Goal: Task Accomplishment & Management: Use online tool/utility

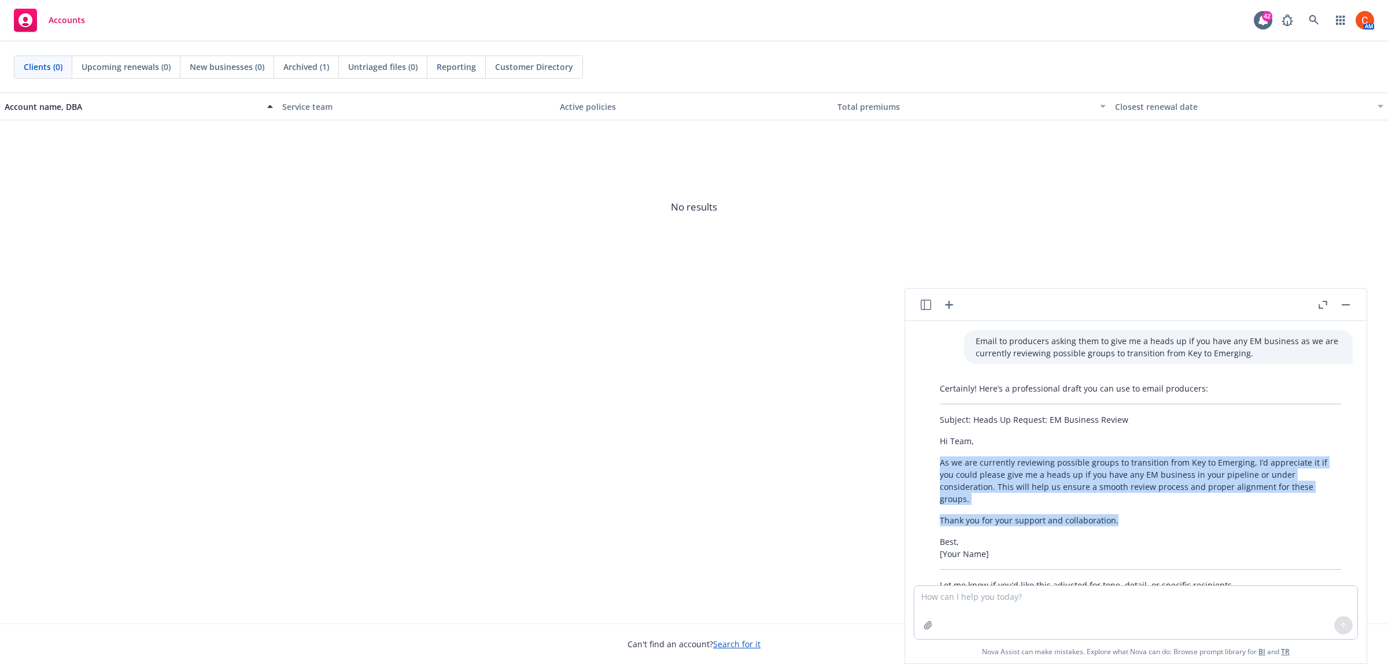
scroll to position [238, 0]
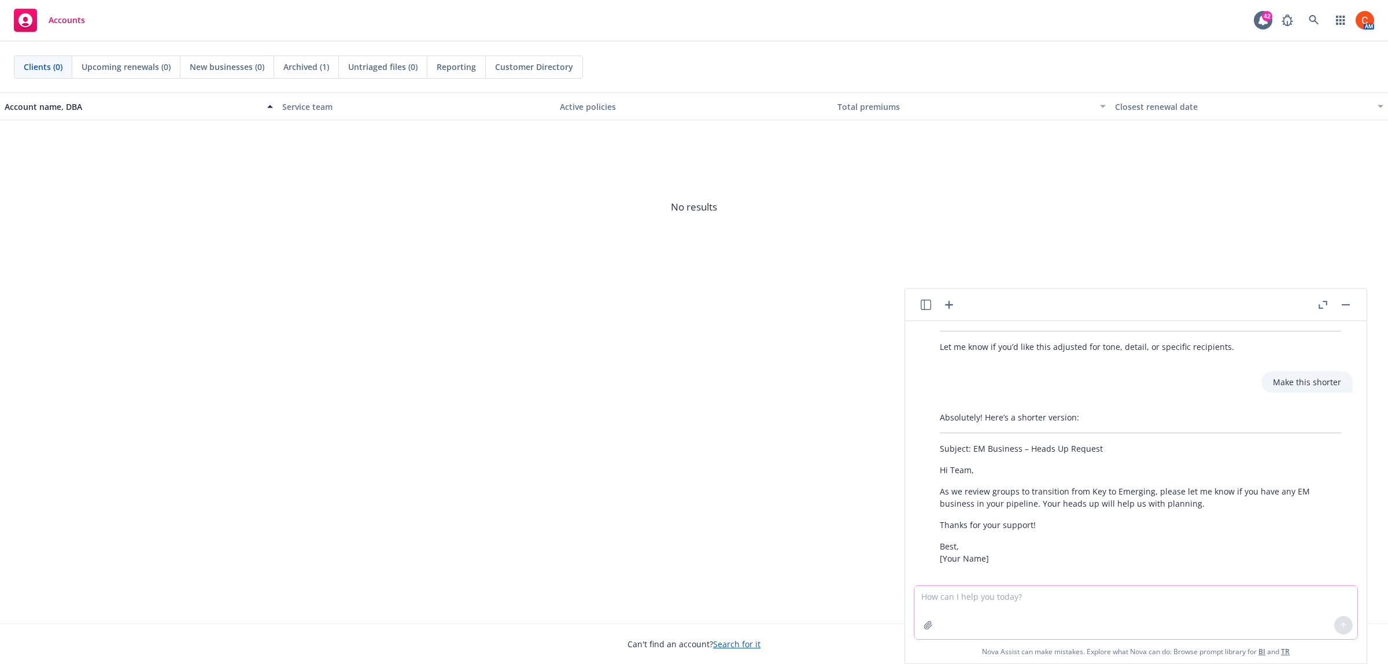
click at [940, 608] on textarea at bounding box center [1135, 612] width 443 height 53
type textarea "Craft an email thanking a vendor for co-sponsoring our summer spotlight meeting"
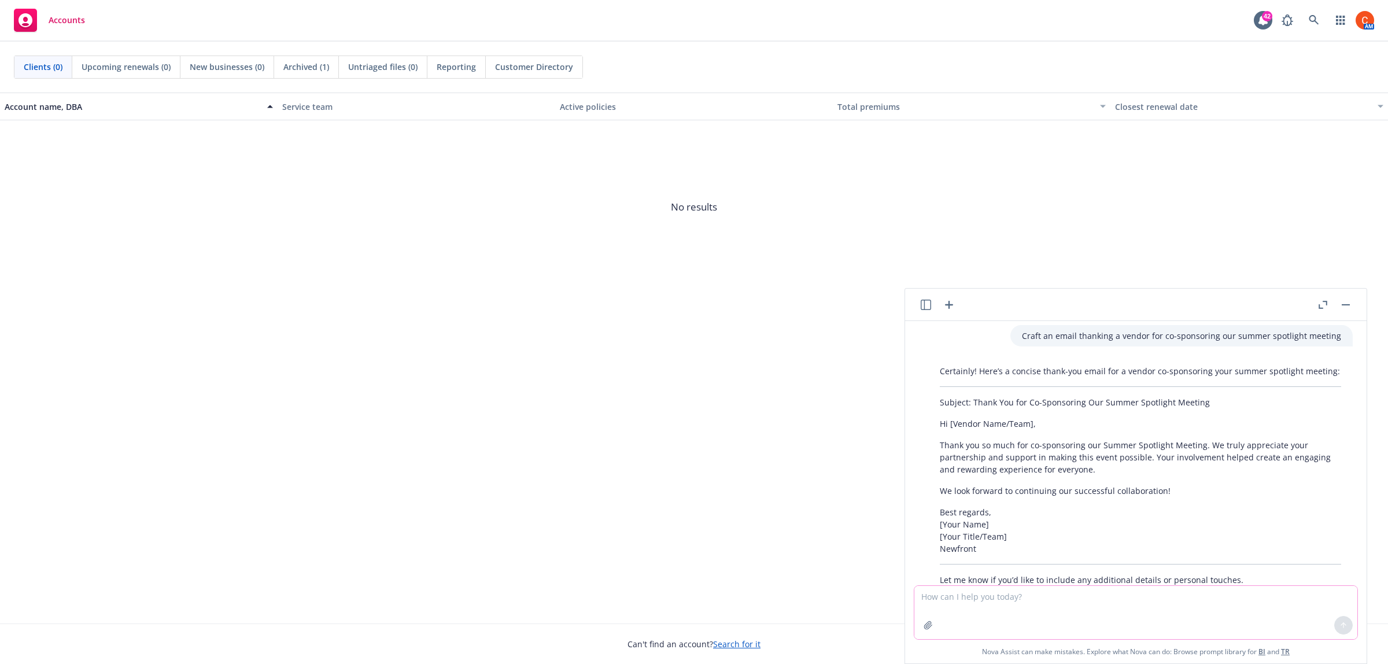
scroll to position [518, 0]
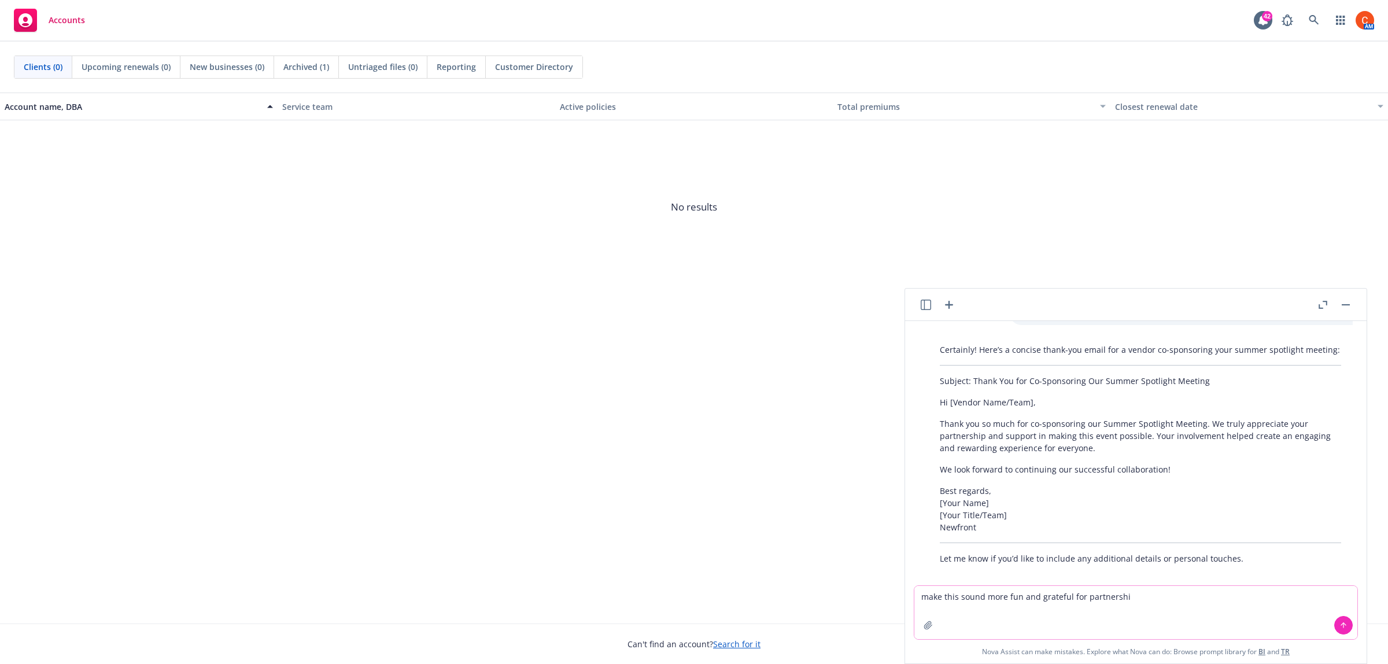
type textarea "make this sound more fun and grateful for partnership"
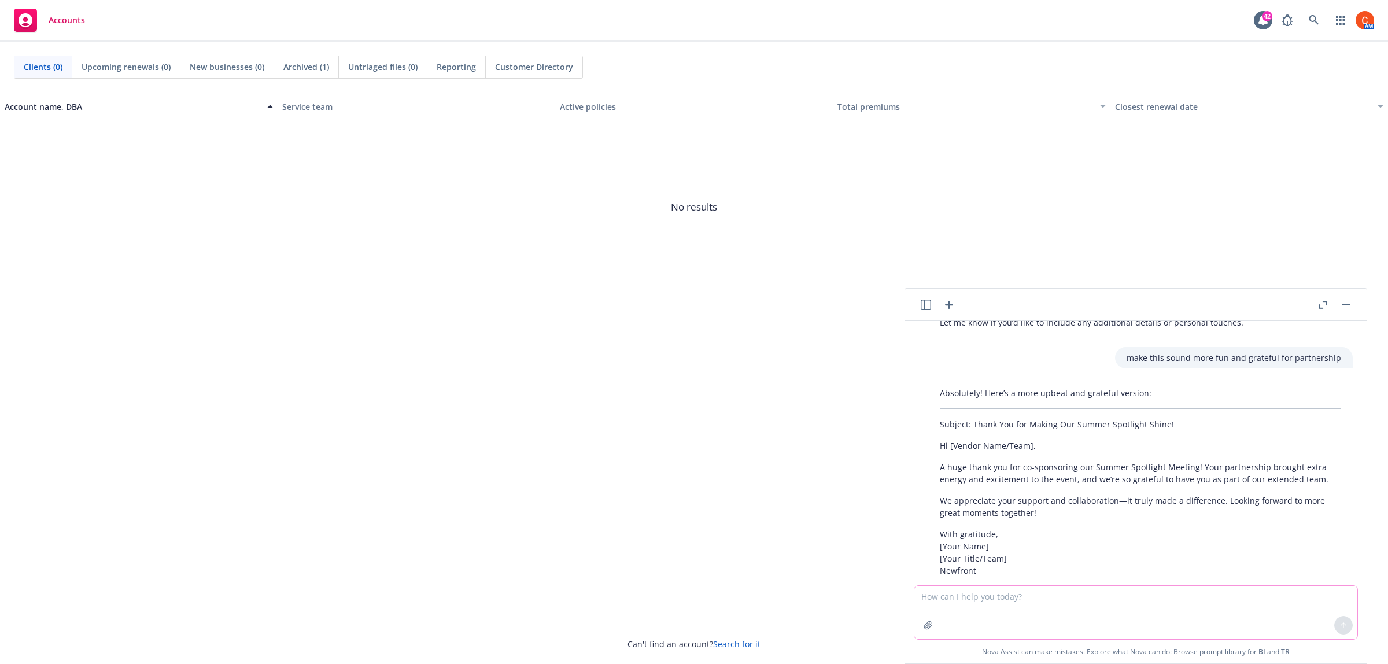
scroll to position [766, 0]
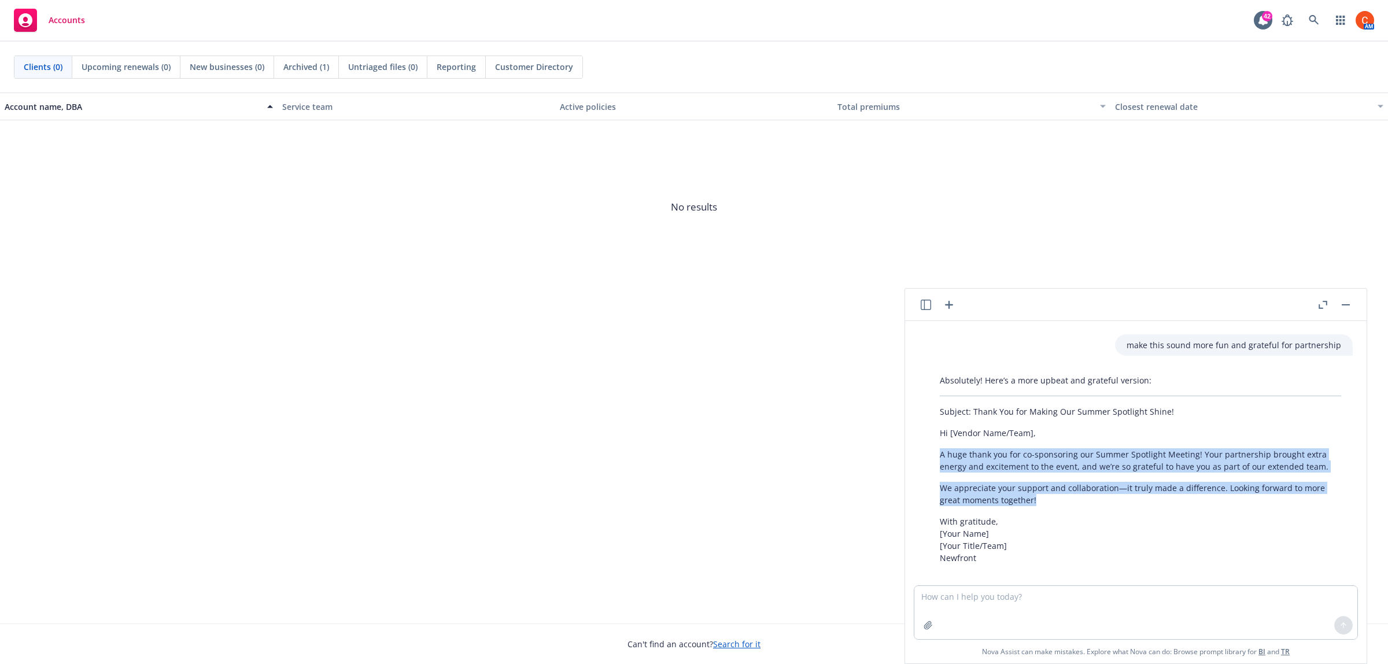
drag, startPoint x: 1050, startPoint y: 488, endPoint x: 957, endPoint y: 444, distance: 102.2
click at [928, 444] on div "Absolutely! Here’s a more upbeat and grateful version: Subject: Thank You for M…" at bounding box center [1140, 469] width 425 height 199
copy div "A huge thank you for co-sponsoring our Summer Spotlight Meeting! Your partnersh…"
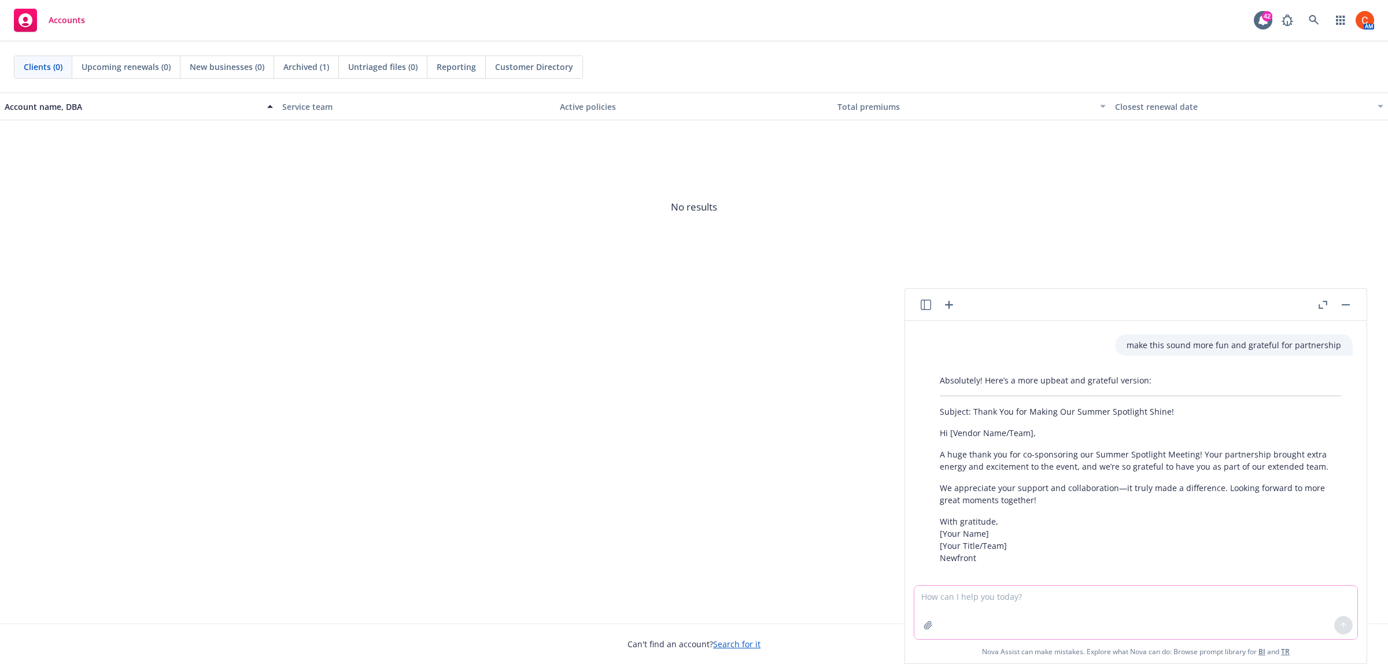
click at [1015, 606] on textarea at bounding box center [1135, 612] width 443 height 53
type textarea "M"
type textarea "They didn't necessarily co-sponsor as there were multiple sponsors"
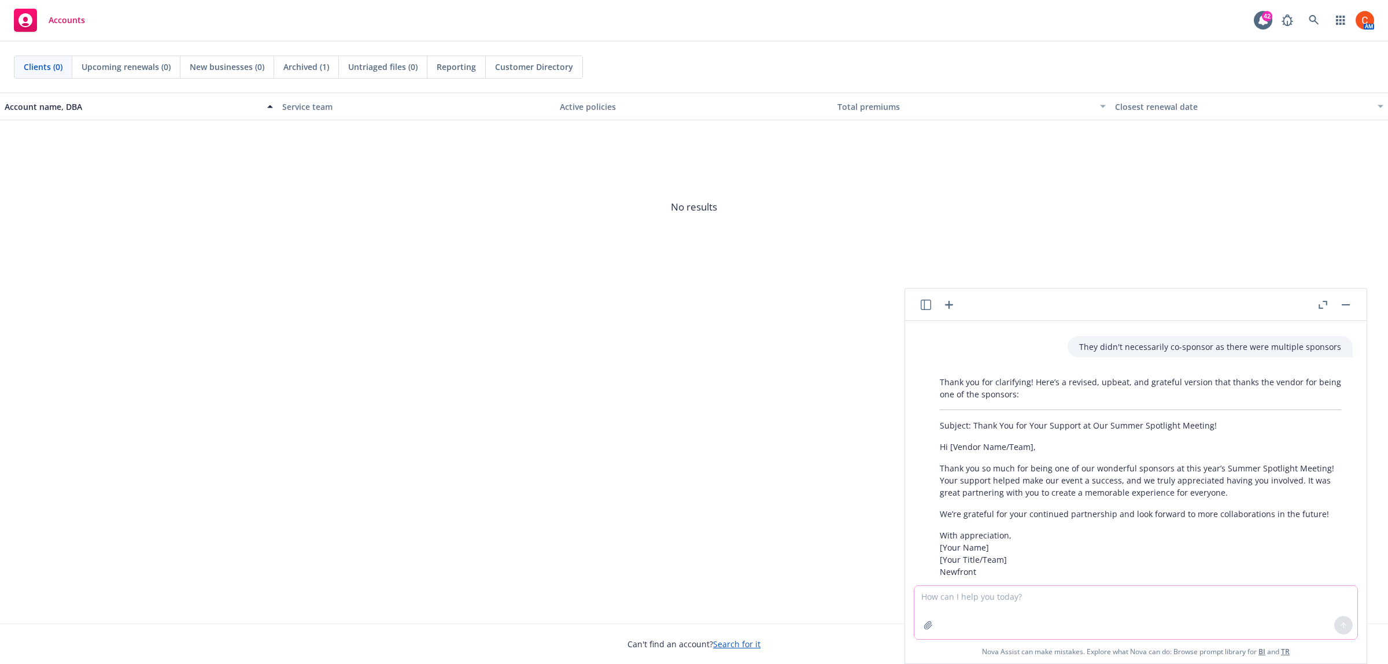
scroll to position [1057, 0]
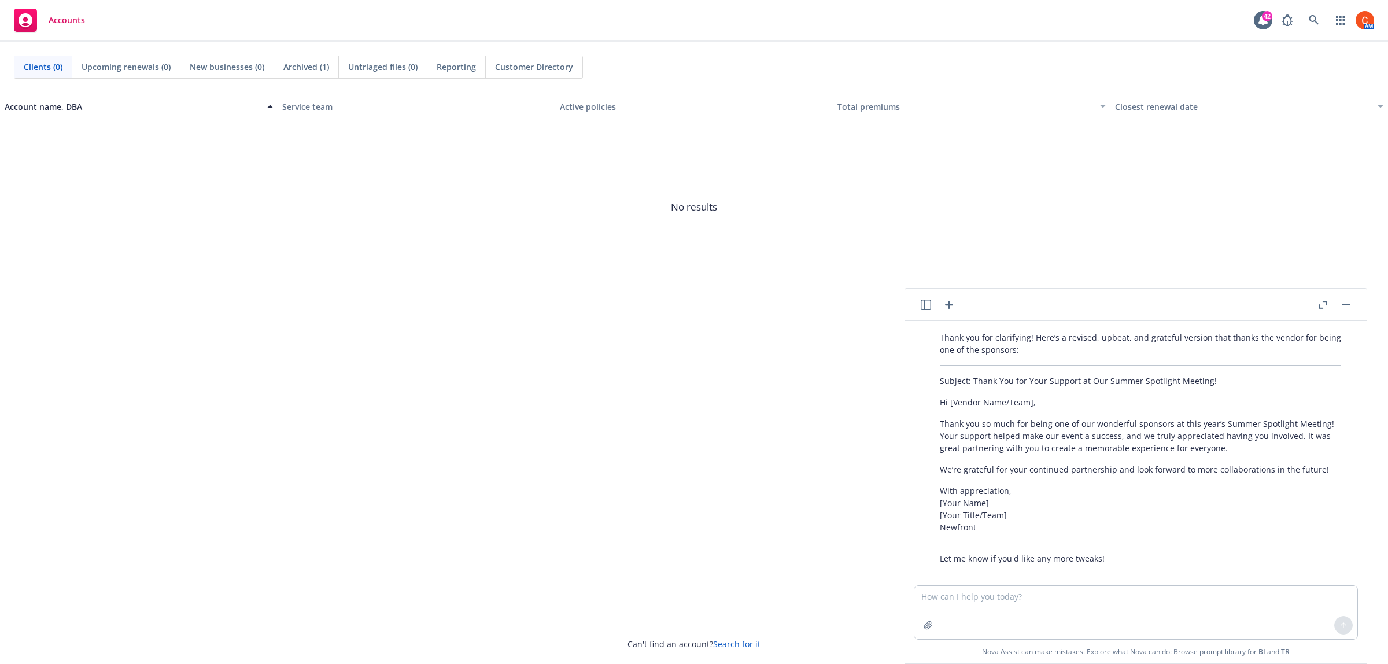
click at [1189, 486] on p "With appreciation, [Your Name] [Your Title/Team] Newfront" at bounding box center [1140, 509] width 401 height 49
click at [946, 464] on div "Thank you for clarifying! Here’s a revised, upbeat, and grateful version that t…" at bounding box center [1140, 448] width 425 height 242
drag, startPoint x: 939, startPoint y: 459, endPoint x: 1327, endPoint y: 460, distance: 388.7
click at [1327, 460] on div "Thank you for clarifying! Here’s a revised, upbeat, and grateful version that t…" at bounding box center [1140, 448] width 425 height 242
copy p "We’re grateful for your continued partnership and look forward to more collabor…"
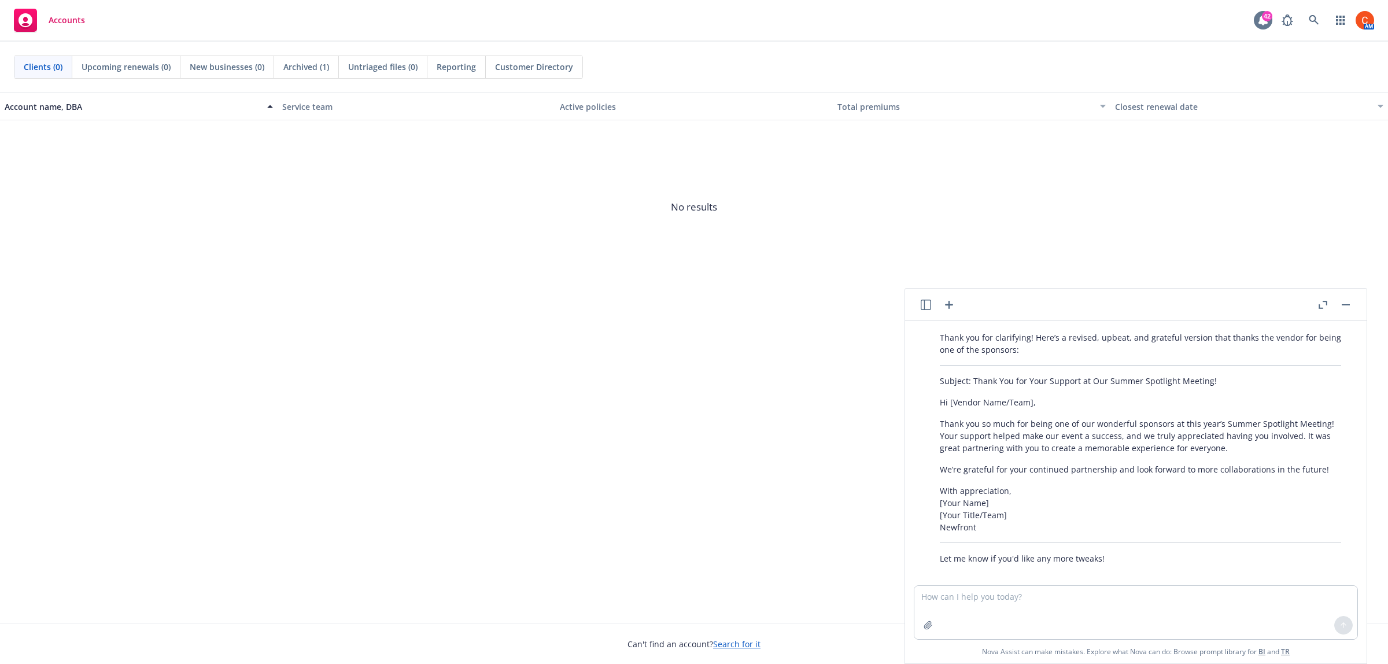
click at [1263, 22] on icon at bounding box center [1263, 20] width 9 height 10
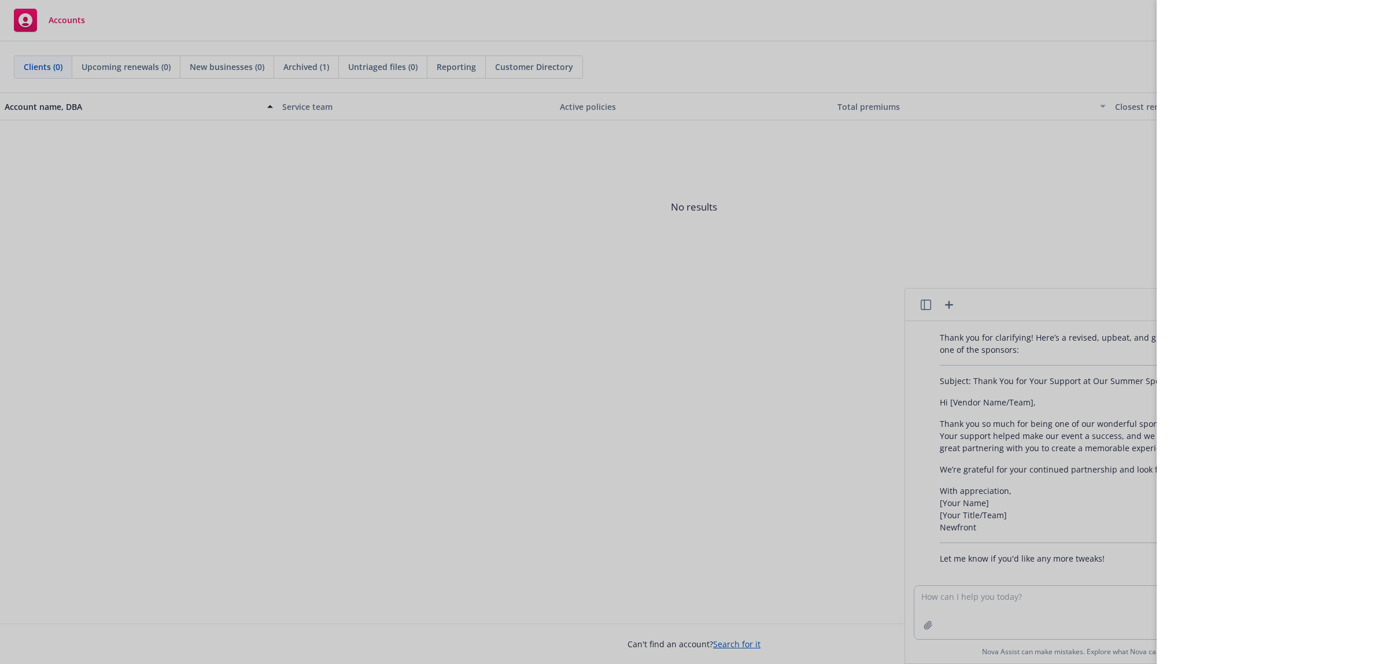
click at [1025, 192] on div at bounding box center [694, 332] width 1388 height 664
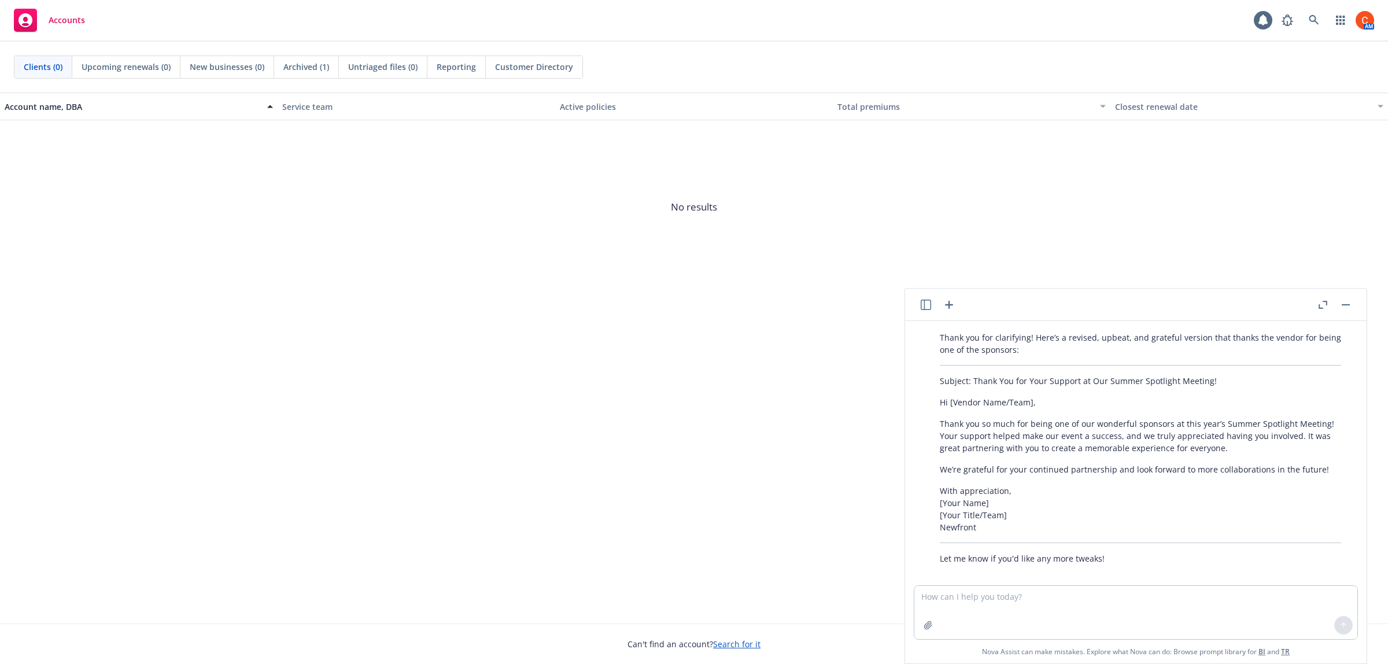
click at [1263, 485] on p "With appreciation, [Your Name] [Your Title/Team] Newfront" at bounding box center [1140, 509] width 401 height 49
drag, startPoint x: 1334, startPoint y: 451, endPoint x: 920, endPoint y: 460, distance: 413.7
click at [920, 460] on div "Thank you for clarifying! Here’s a revised, upbeat, and grateful version that t…" at bounding box center [1140, 448] width 443 height 242
copy p "We’re grateful for your continued partnership and look forward to more collabor…"
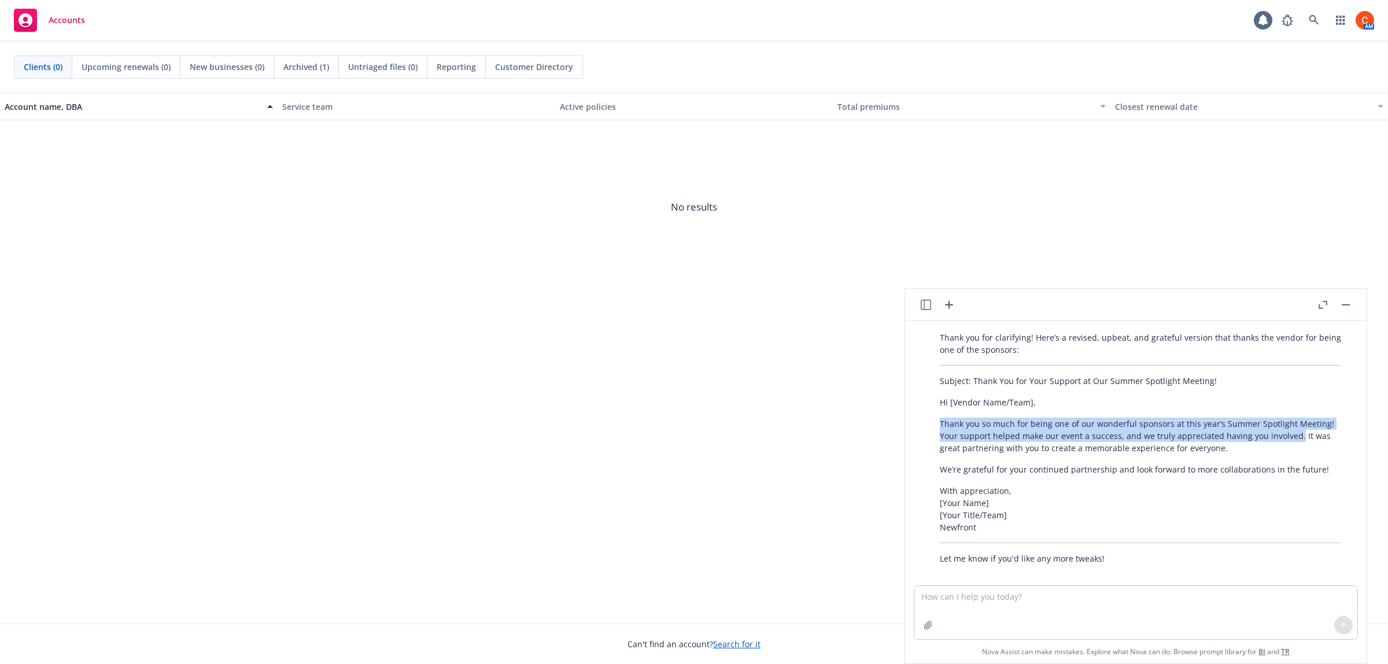
drag, startPoint x: 1293, startPoint y: 422, endPoint x: 927, endPoint y: 409, distance: 366.4
click at [927, 409] on div "Thank you for clarifying! Here’s a revised, upbeat, and grateful version that t…" at bounding box center [1140, 448] width 443 height 242
drag, startPoint x: 1002, startPoint y: 434, endPoint x: 930, endPoint y: 415, distance: 74.4
click at [930, 417] on div "Thank you for clarifying! Here’s a revised, upbeat, and grateful version that t…" at bounding box center [1140, 448] width 425 height 242
drag, startPoint x: 1292, startPoint y: 424, endPoint x: 923, endPoint y: 417, distance: 368.5
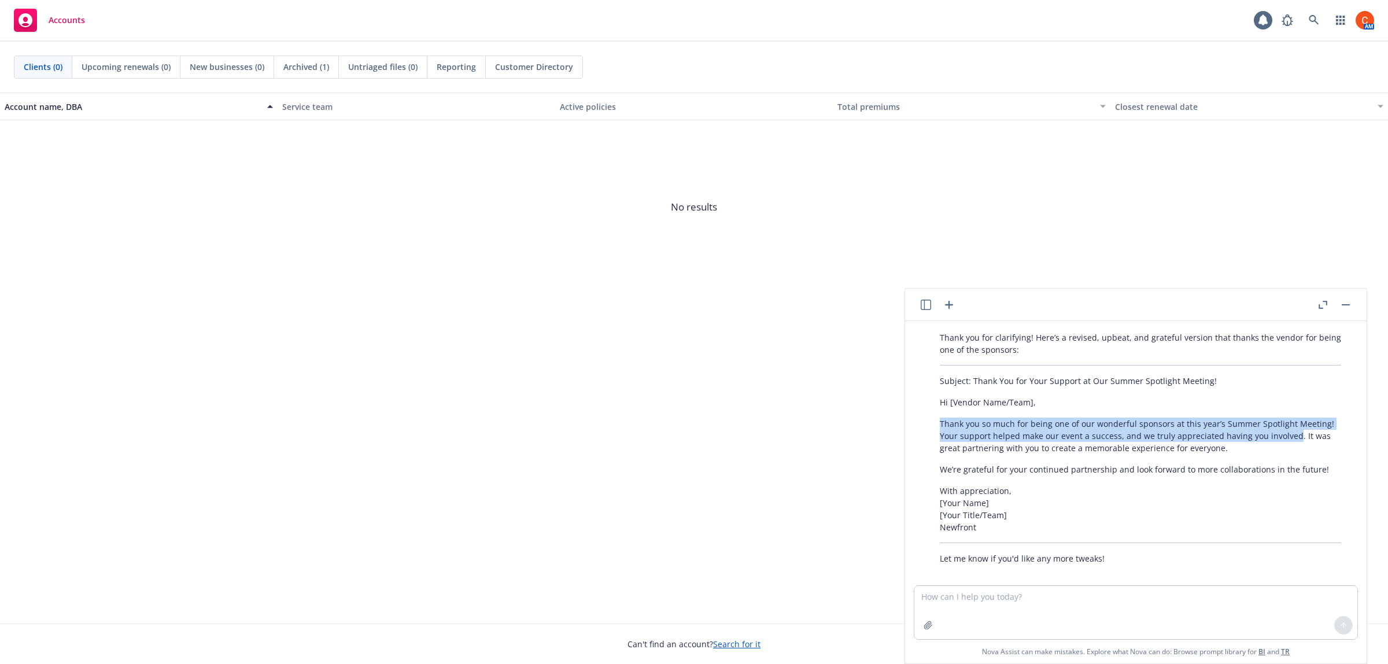
click at [918, 417] on div "Email to producers asking them to give me a heads up if you have any EM busines…" at bounding box center [1136, 453] width 452 height 264
copy p "Thank you so much for being one of our wonderful sponsors at this year’s Summer…"
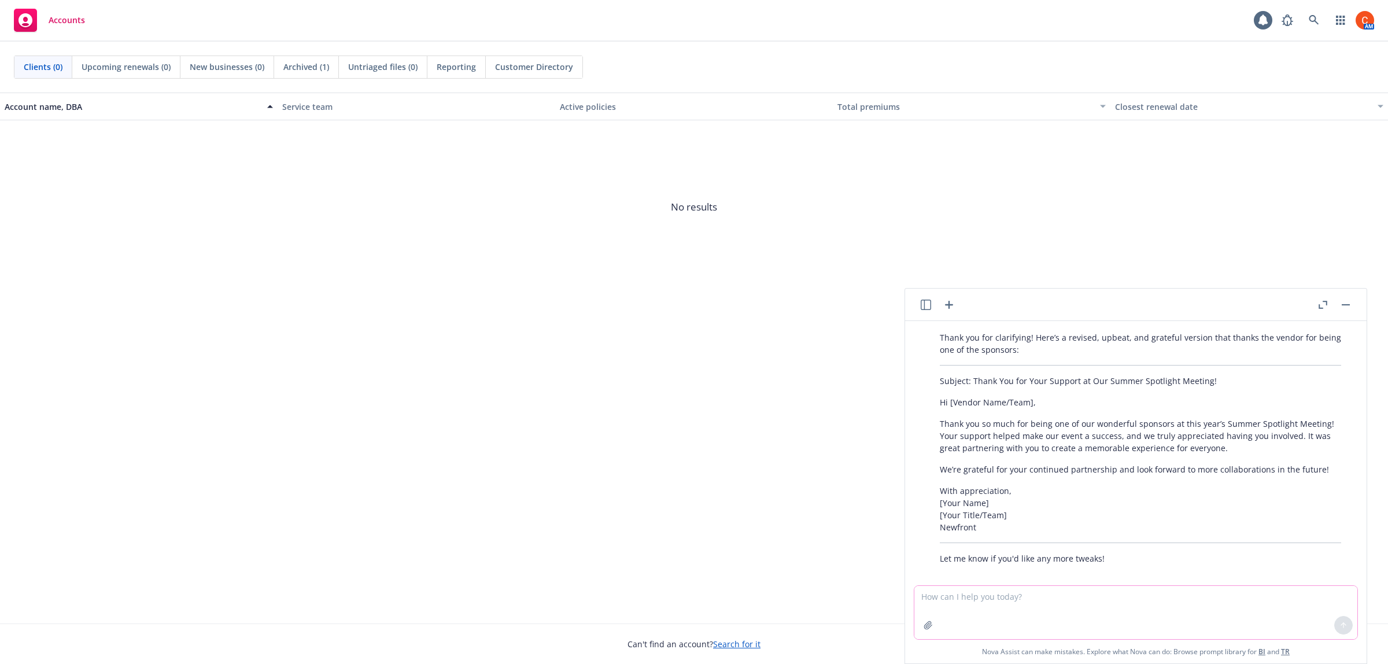
click at [986, 592] on textarea at bounding box center [1135, 612] width 443 height 53
paste textarea "Thank you so much for being one of our wonderful sponsors at this year’s Summer…"
type textarea "Thank you so much for being one of our wonderful sponsors at this year’s Summer…"
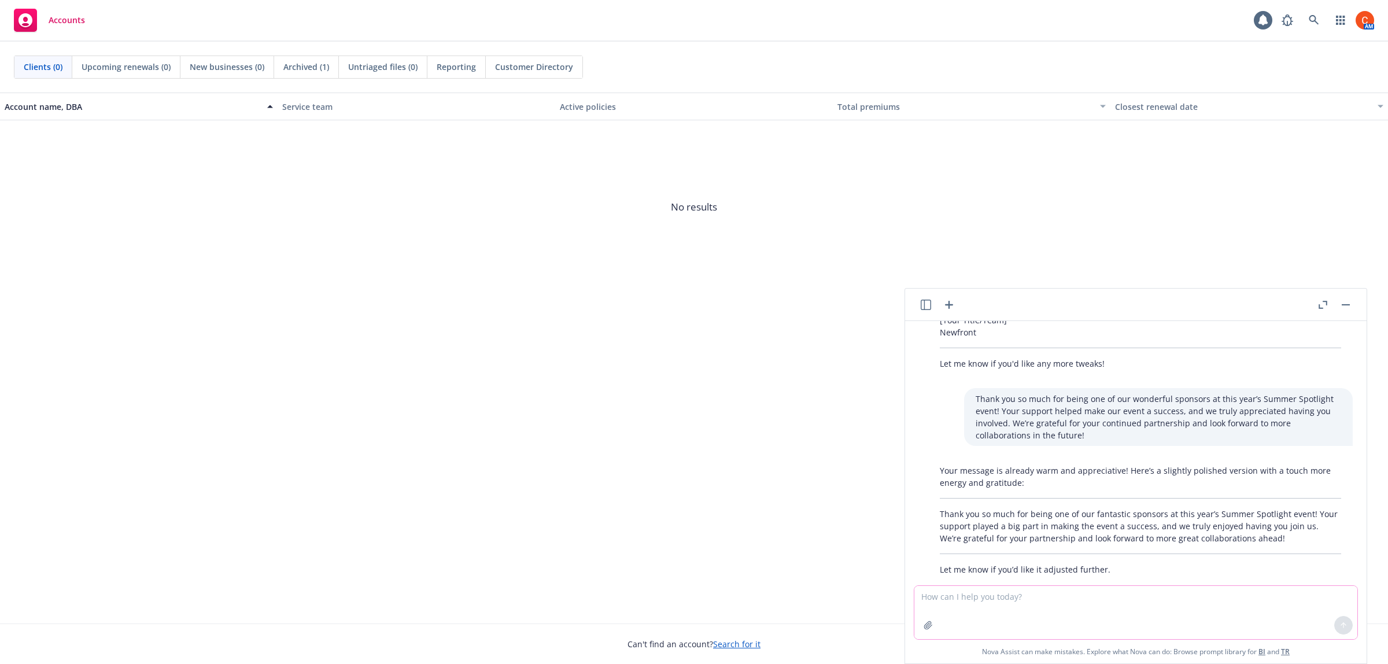
scroll to position [1264, 0]
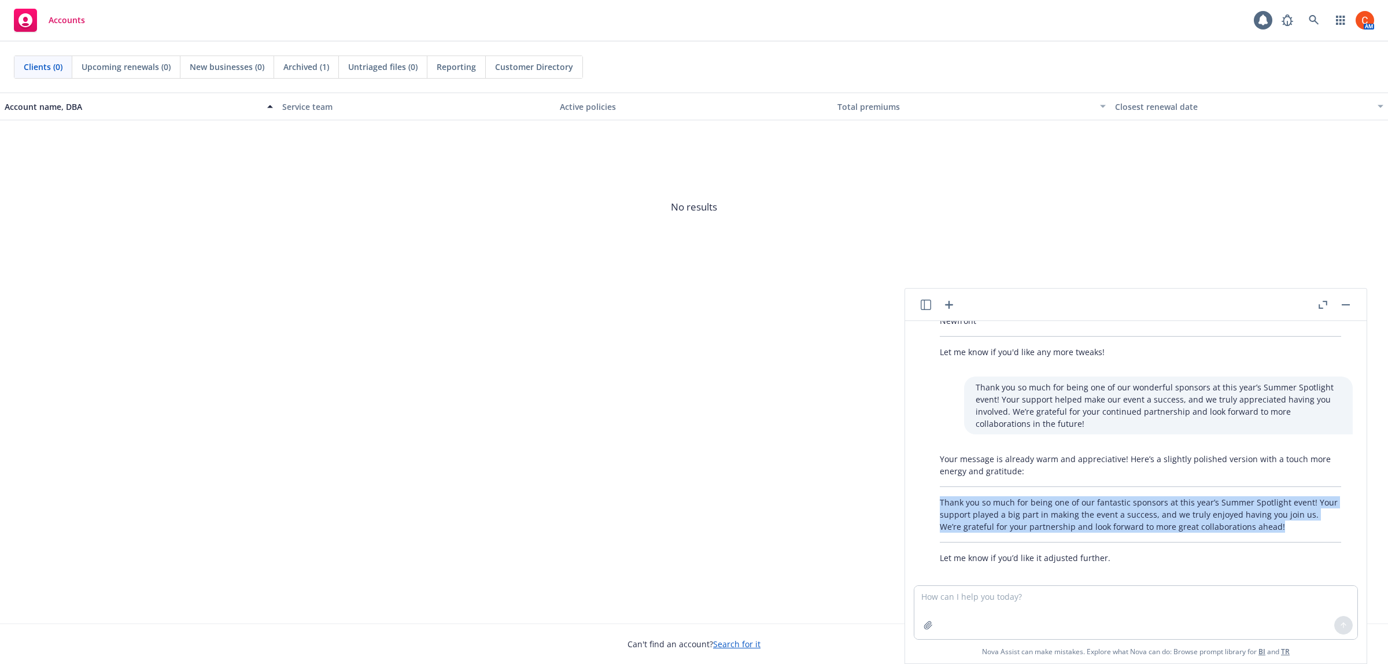
drag, startPoint x: 1268, startPoint y: 515, endPoint x: 979, endPoint y: 489, distance: 289.8
click at [912, 489] on div "Email to producers asking them to give me a heads up if you have any EM busines…" at bounding box center [1136, 453] width 452 height 264
copy p "Thank you so much for being one of our fantastic sponsors at this year’s Summer…"
